Goal: Transaction & Acquisition: Purchase product/service

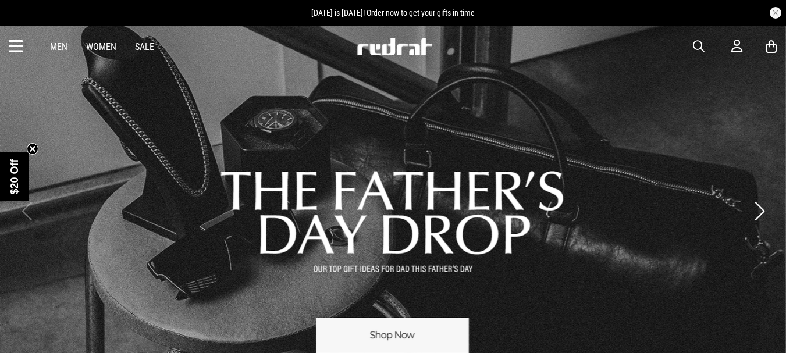
drag, startPoint x: 696, startPoint y: 47, endPoint x: 654, endPoint y: 66, distance: 46.3
click at [695, 46] on span "button" at bounding box center [699, 47] width 12 height 14
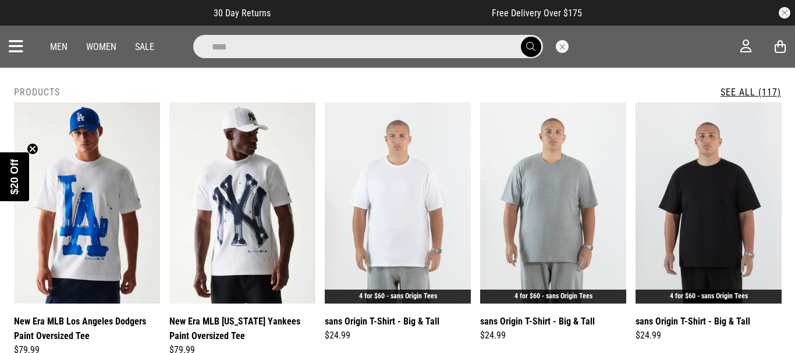
type input "****"
click at [521, 37] on button "submit" at bounding box center [531, 47] width 20 height 20
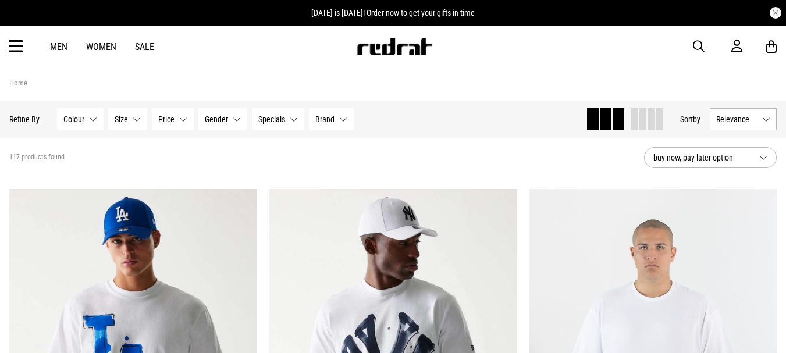
click at [90, 119] on button "Colour None selected" at bounding box center [80, 119] width 47 height 22
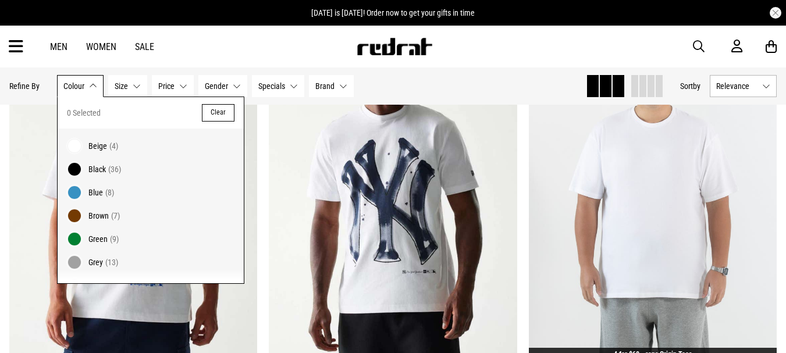
scroll to position [112, 0]
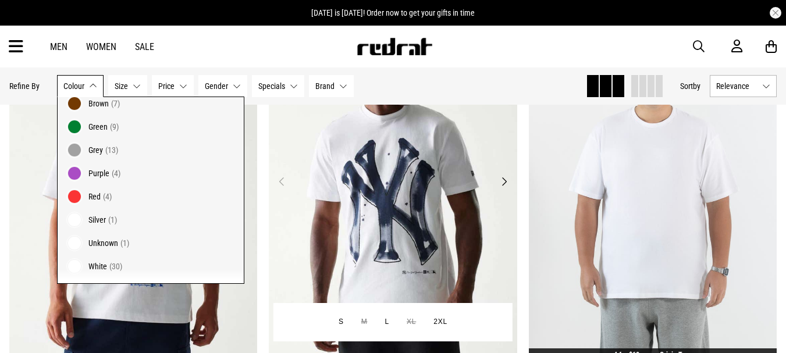
click at [507, 191] on img at bounding box center [393, 189] width 248 height 348
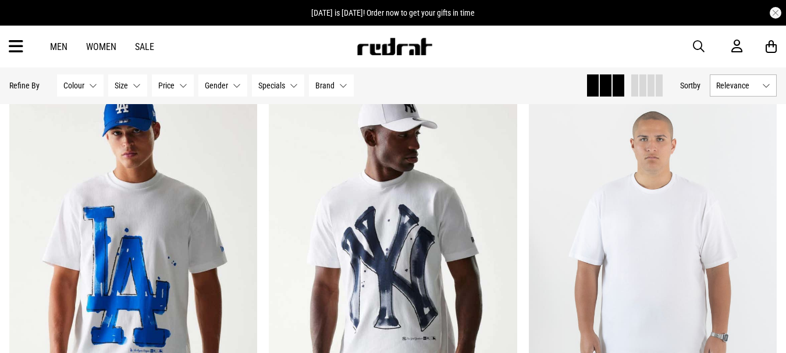
click at [57, 45] on link "Men" at bounding box center [58, 46] width 17 height 11
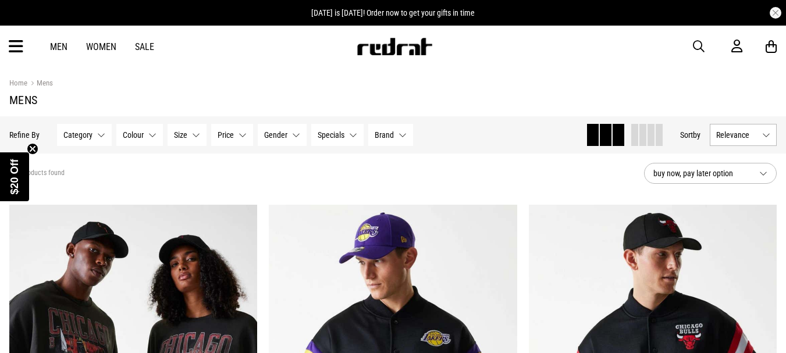
click at [196, 134] on button "Size None selected" at bounding box center [187, 135] width 39 height 22
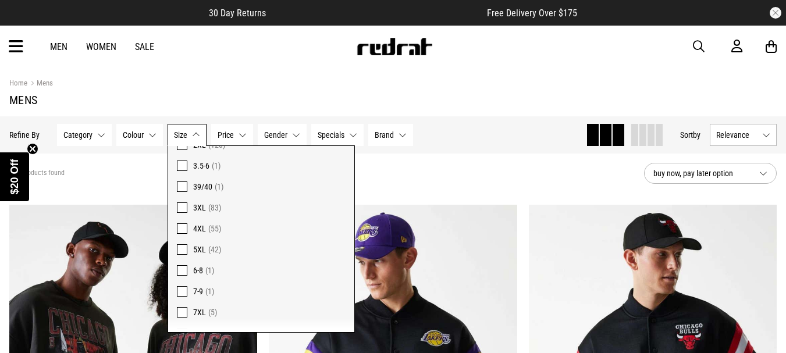
scroll to position [799, 0]
drag, startPoint x: 181, startPoint y: 294, endPoint x: 186, endPoint y: 272, distance: 22.5
click at [181, 293] on span at bounding box center [182, 295] width 10 height 10
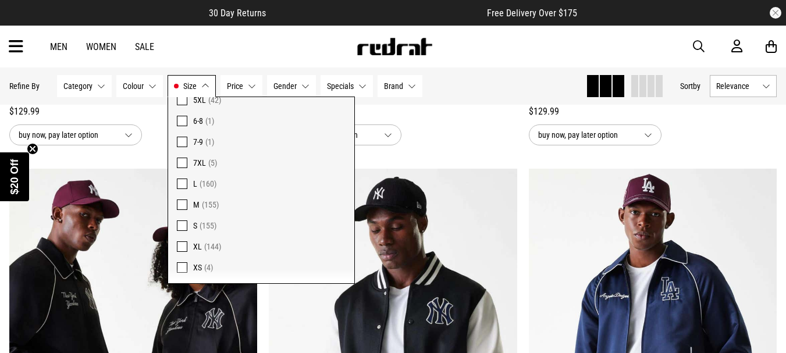
scroll to position [932, 0]
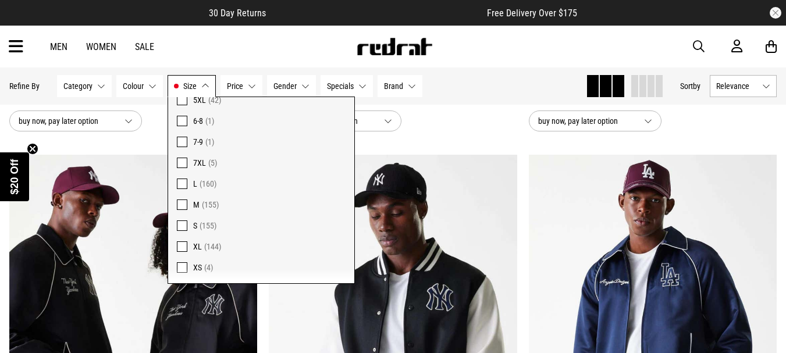
click at [149, 131] on div "buy now, pay later option" at bounding box center [133, 121] width 248 height 21
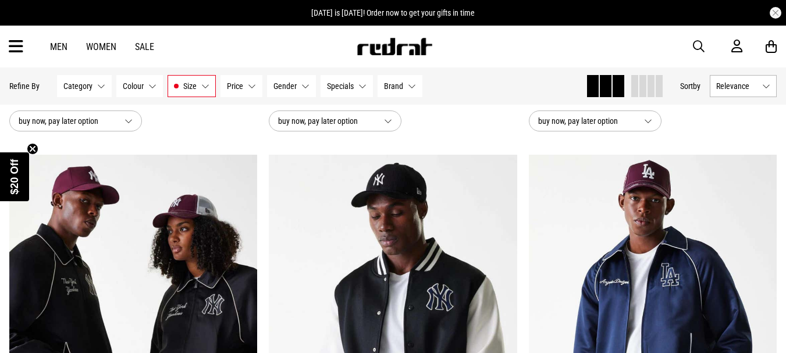
click at [147, 86] on button "Colour None selected" at bounding box center [139, 86] width 47 height 22
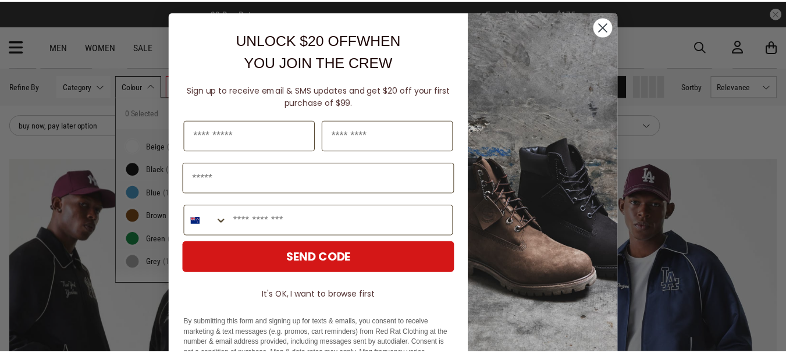
scroll to position [932, 0]
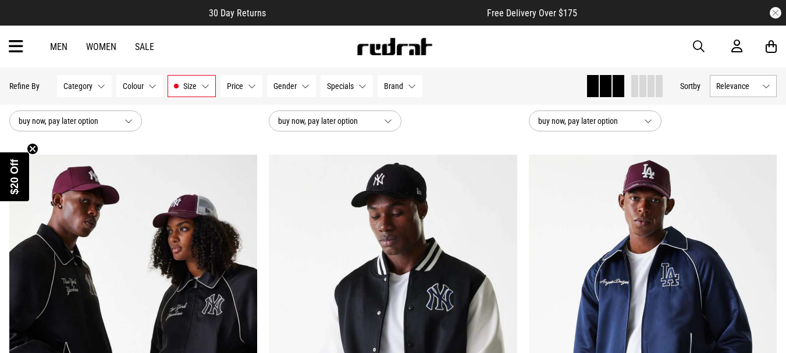
click at [98, 86] on button "Category None selected" at bounding box center [84, 86] width 55 height 22
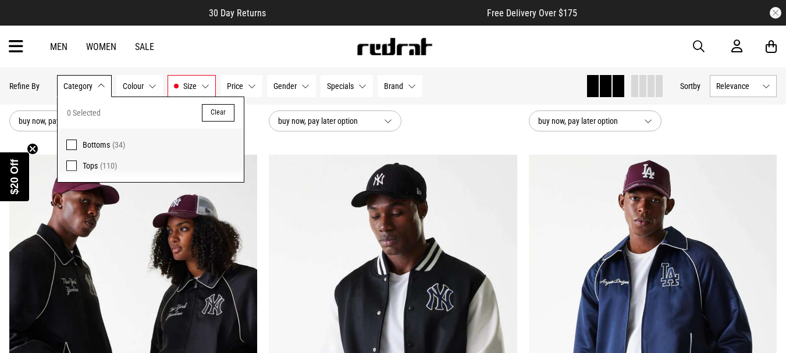
click at [73, 164] on span at bounding box center [71, 166] width 10 height 10
click at [300, 178] on img at bounding box center [393, 329] width 248 height 348
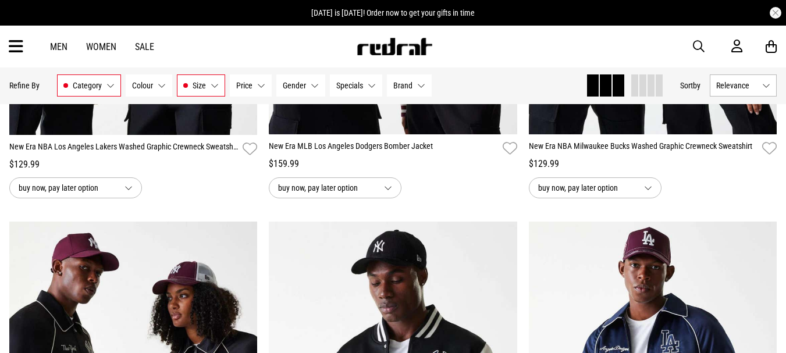
click at [159, 87] on button "Colour None selected" at bounding box center [149, 85] width 47 height 22
